Goal: Transaction & Acquisition: Purchase product/service

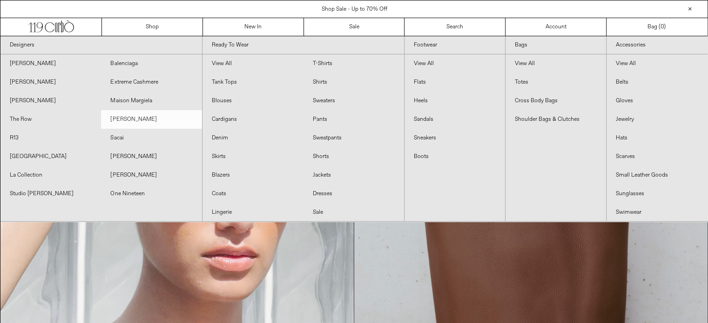
click at [150, 126] on link "[PERSON_NAME]" at bounding box center [151, 119] width 100 height 19
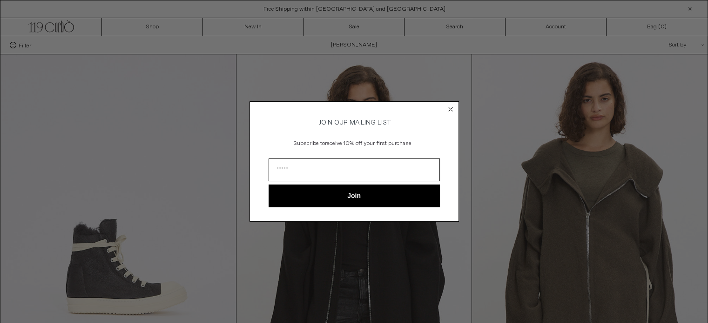
click at [450, 105] on circle "Close dialog" at bounding box center [450, 109] width 9 height 9
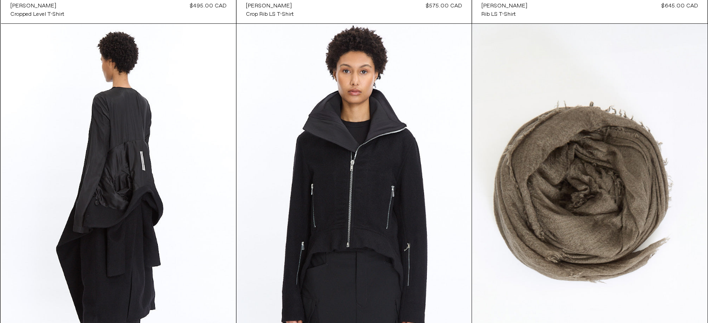
scroll to position [1213, 0]
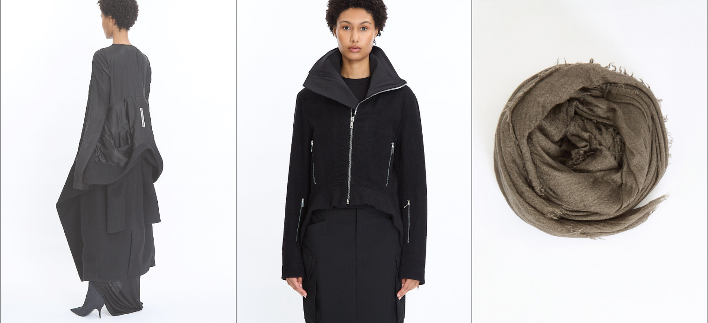
click at [161, 159] on at bounding box center [118, 156] width 235 height 353
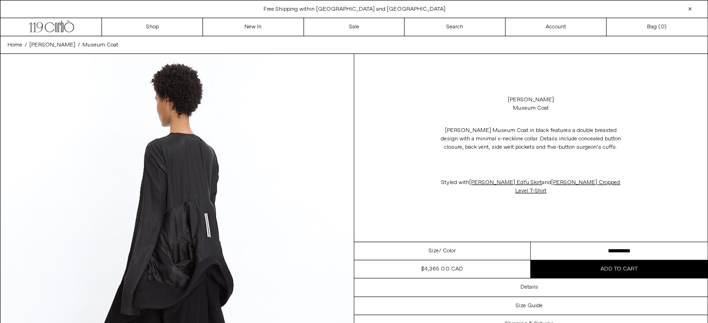
click at [610, 242] on select "**********" at bounding box center [618, 251] width 177 height 18
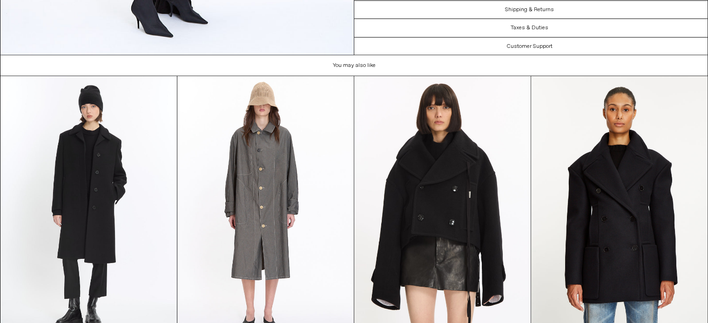
scroll to position [2705, 0]
